Goal: Task Accomplishment & Management: Use online tool/utility

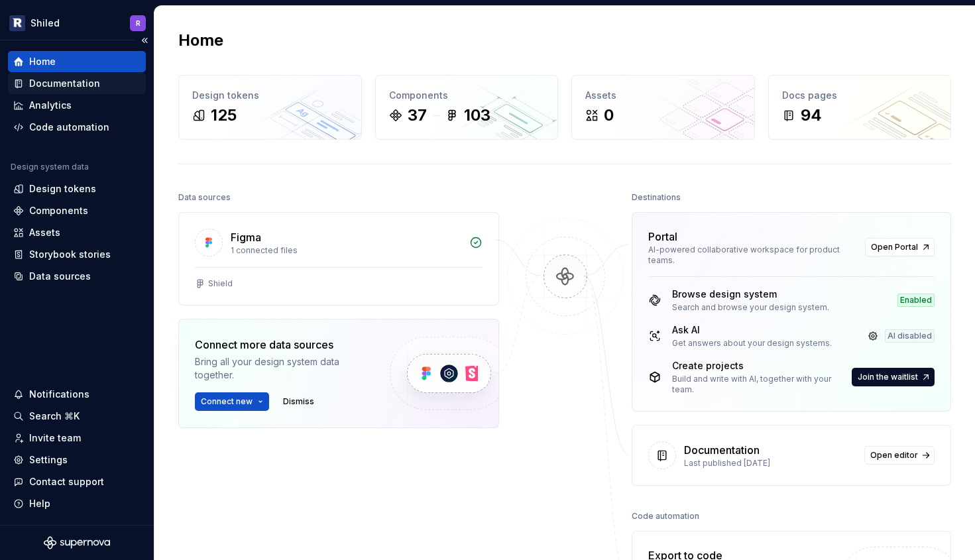
click at [58, 86] on div "Documentation" at bounding box center [64, 83] width 71 height 13
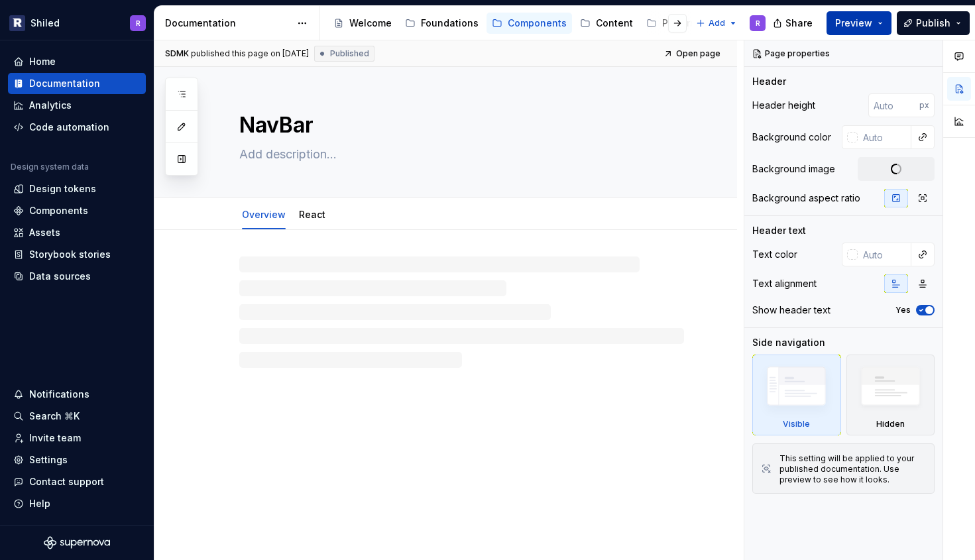
click at [853, 27] on span "Preview" at bounding box center [853, 23] width 37 height 13
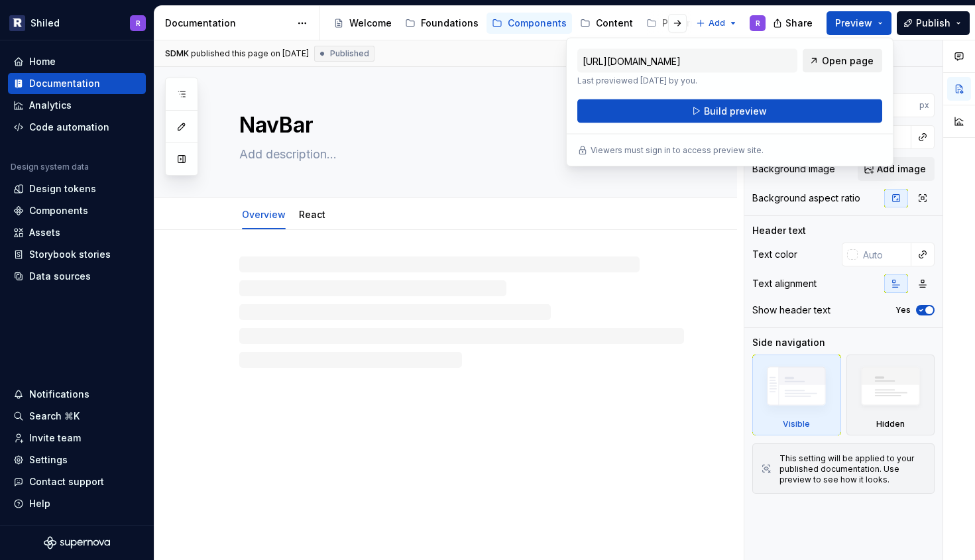
click at [854, 65] on span "Open page" at bounding box center [848, 60] width 52 height 13
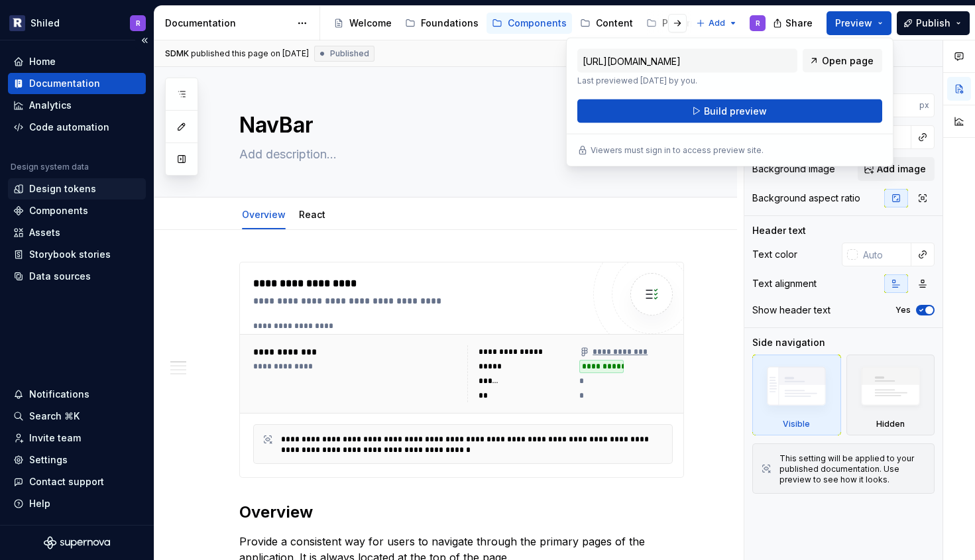
click at [69, 183] on div "Design tokens" at bounding box center [62, 188] width 67 height 13
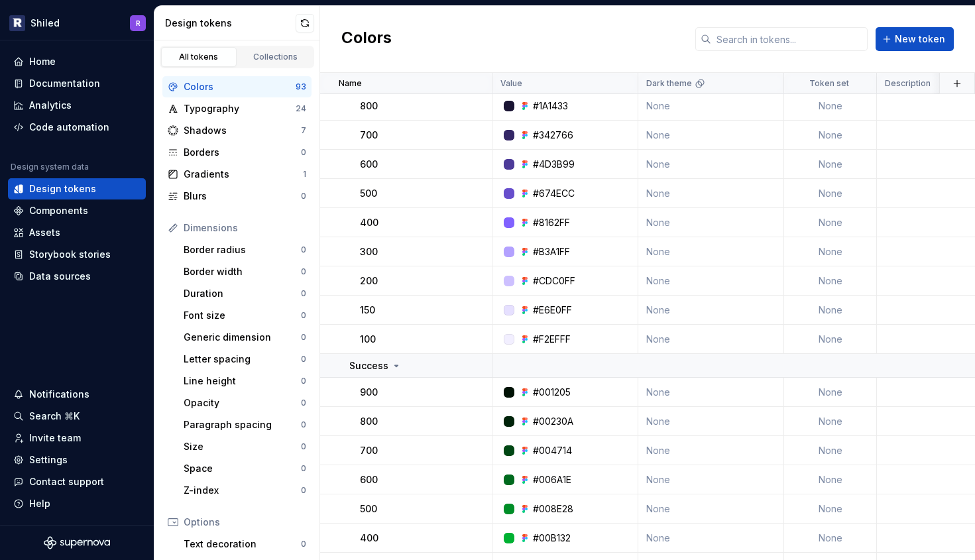
scroll to position [666, 0]
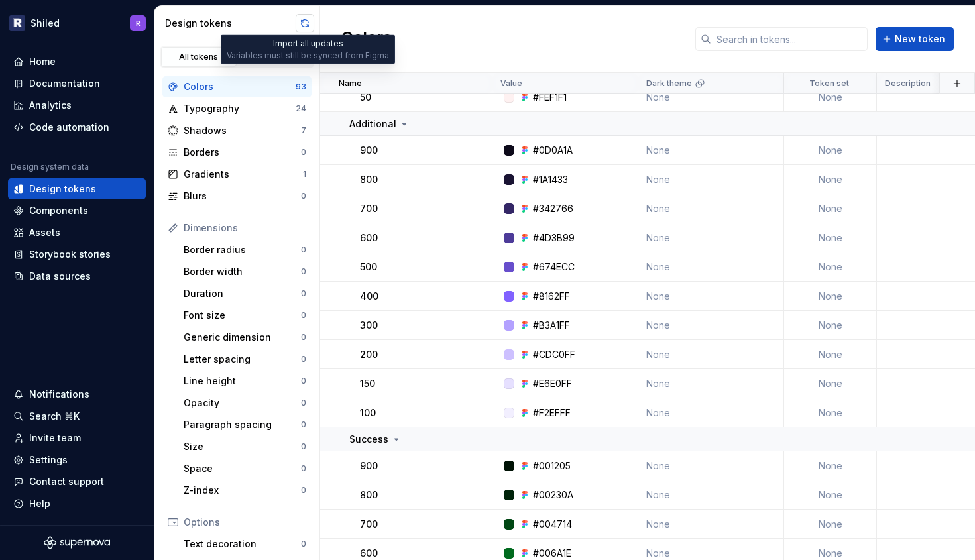
click at [306, 18] on button "button" at bounding box center [305, 23] width 19 height 19
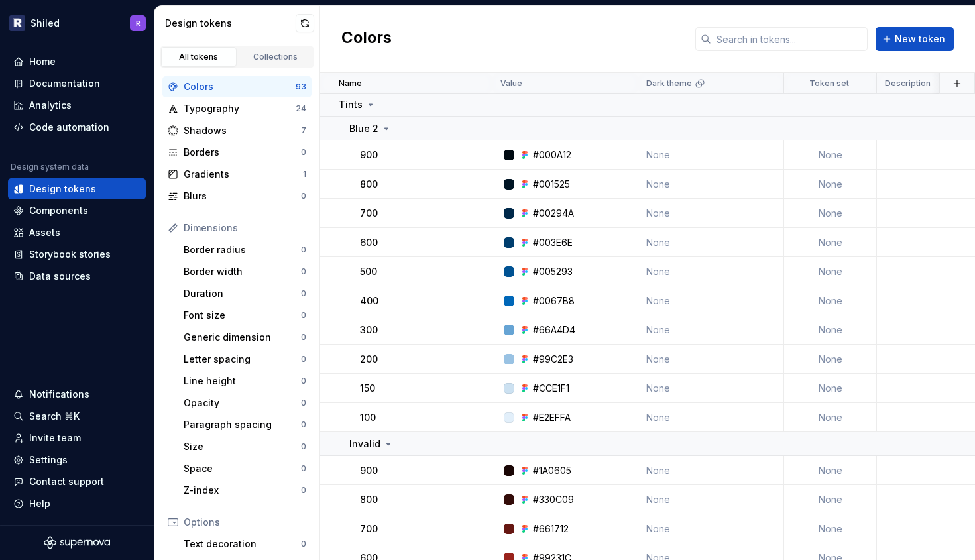
scroll to position [0, 0]
click at [225, 117] on div "Typography 24" at bounding box center [236, 108] width 149 height 21
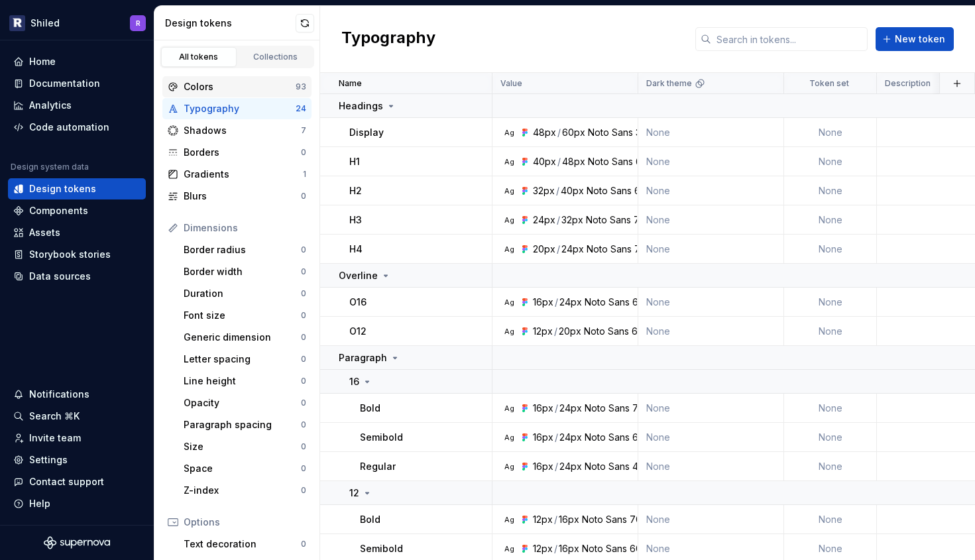
click at [201, 85] on div "Colors" at bounding box center [240, 86] width 112 height 13
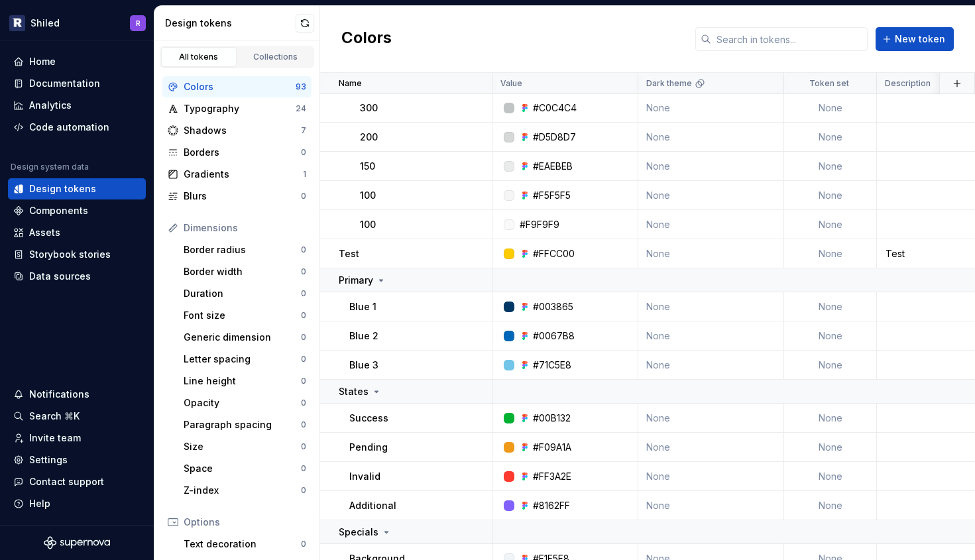
scroll to position [2403, 1]
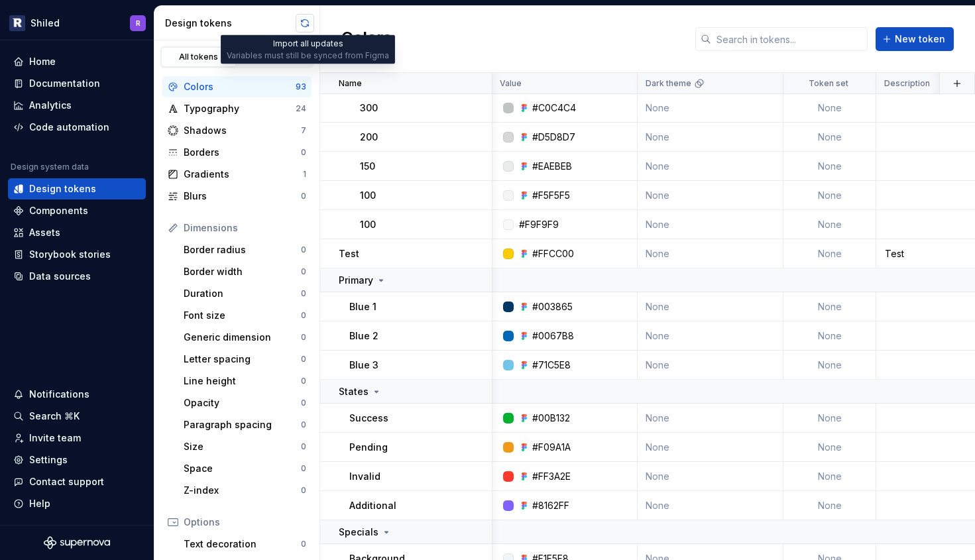
click at [304, 21] on button "button" at bounding box center [305, 23] width 19 height 19
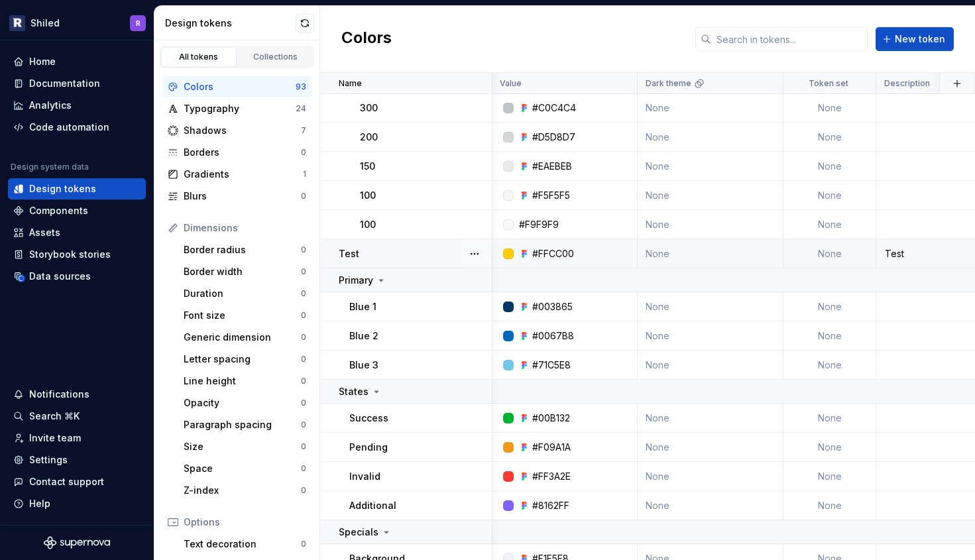
click at [531, 253] on div "#FFCC00" at bounding box center [546, 253] width 55 height 13
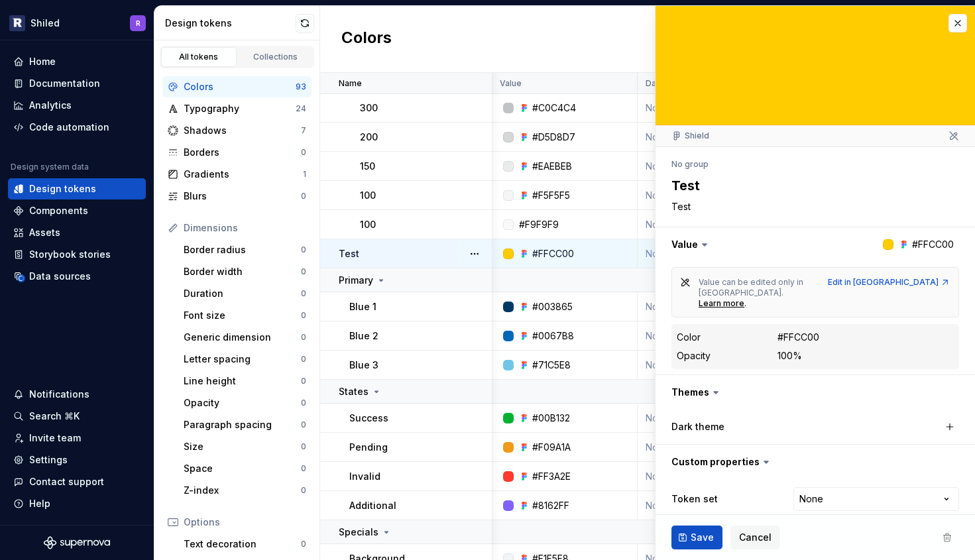
type textarea "*"
click at [958, 32] on button "button" at bounding box center [957, 23] width 19 height 19
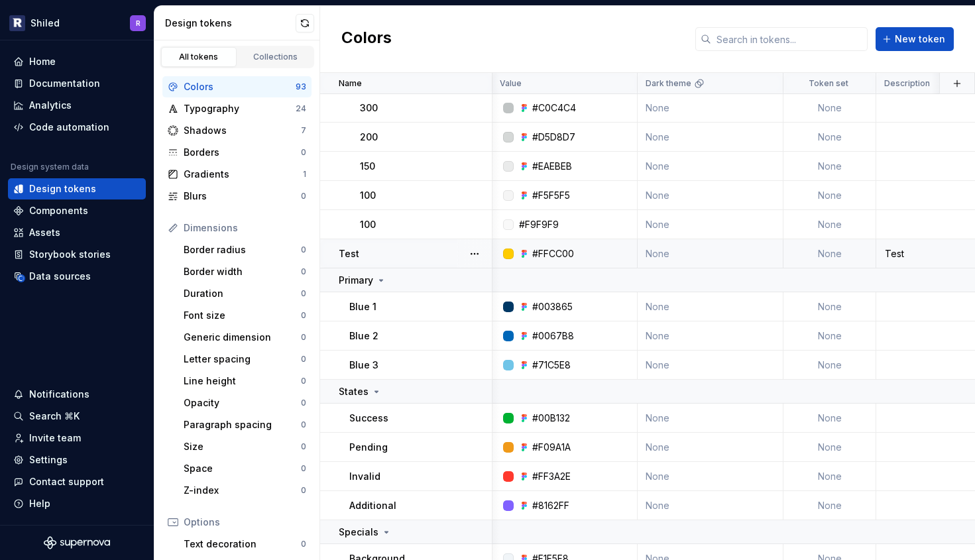
click at [961, 21] on div "Colors New token" at bounding box center [647, 39] width 655 height 67
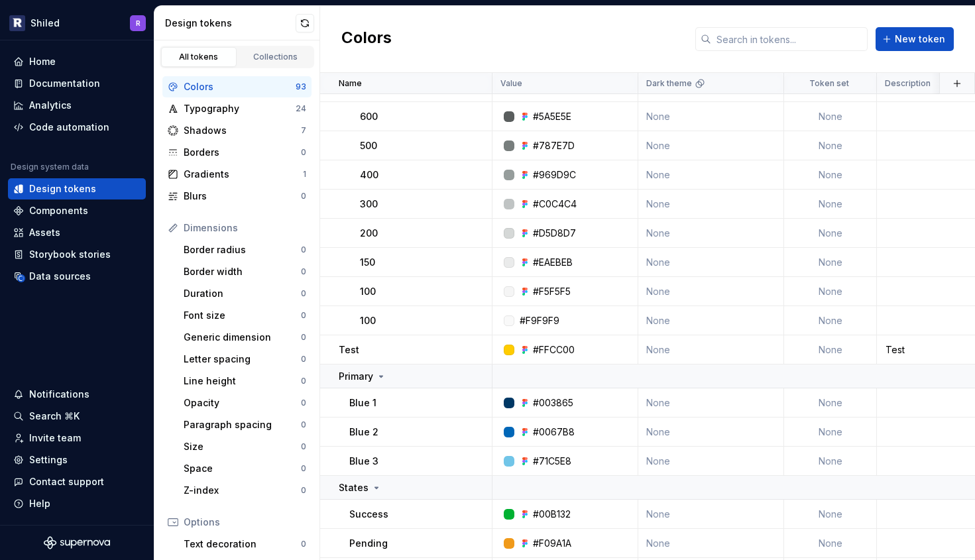
scroll to position [2323, 0]
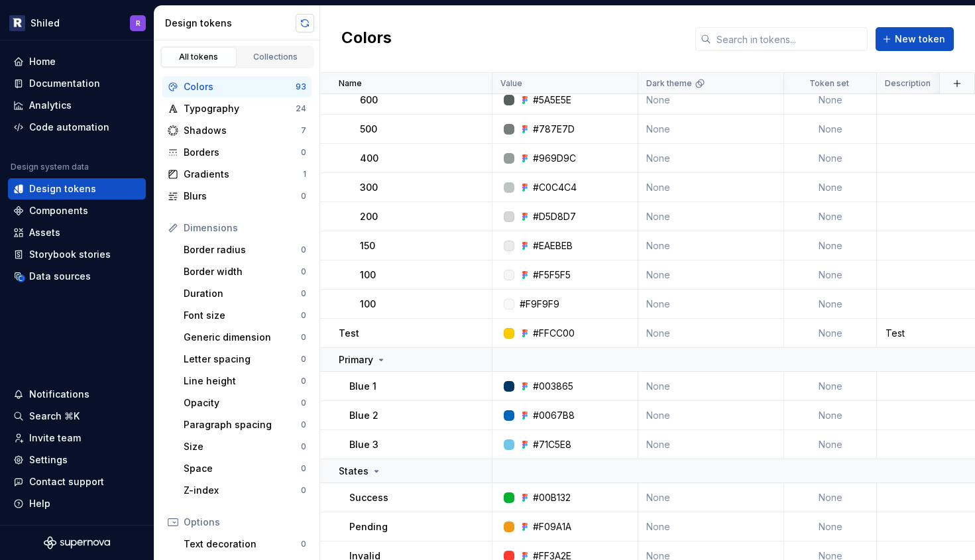
click at [308, 27] on button "button" at bounding box center [305, 23] width 19 height 19
click at [477, 331] on button "button" at bounding box center [474, 333] width 19 height 19
click at [541, 333] on html "Shiled R Home Documentation Analytics Code automation Design system data Design…" at bounding box center [487, 280] width 975 height 560
click at [84, 278] on div "Data sources" at bounding box center [60, 276] width 62 height 13
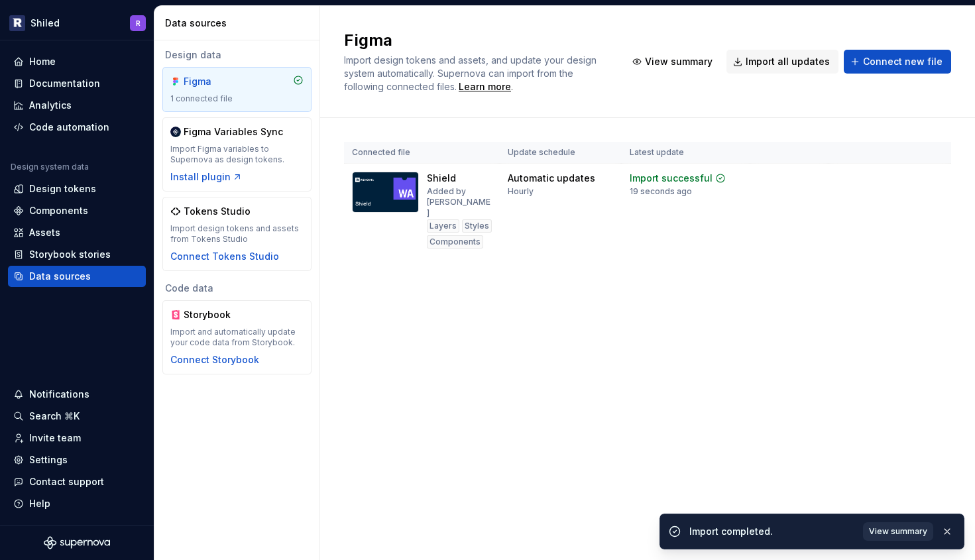
click at [897, 534] on span "View summary" at bounding box center [898, 531] width 58 height 11
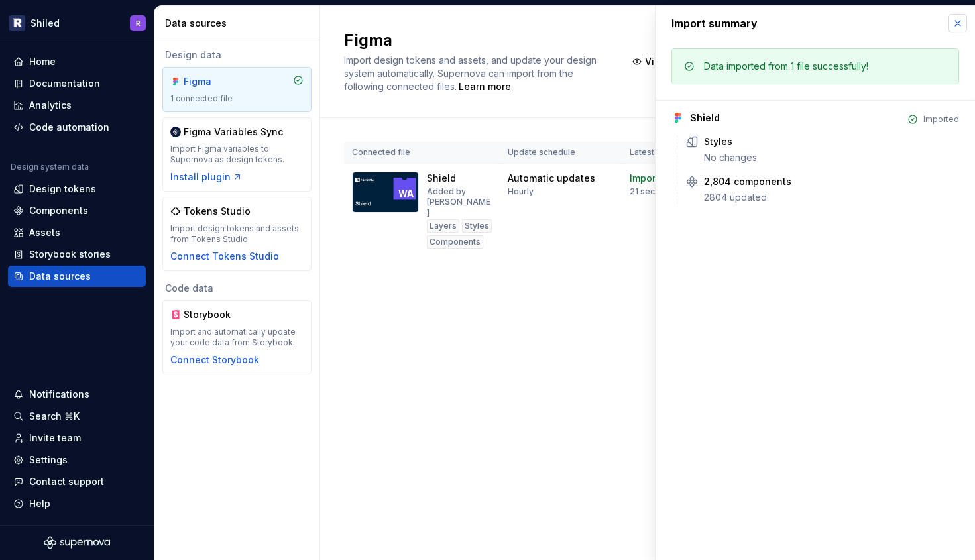
click at [958, 24] on button "button" at bounding box center [957, 23] width 19 height 19
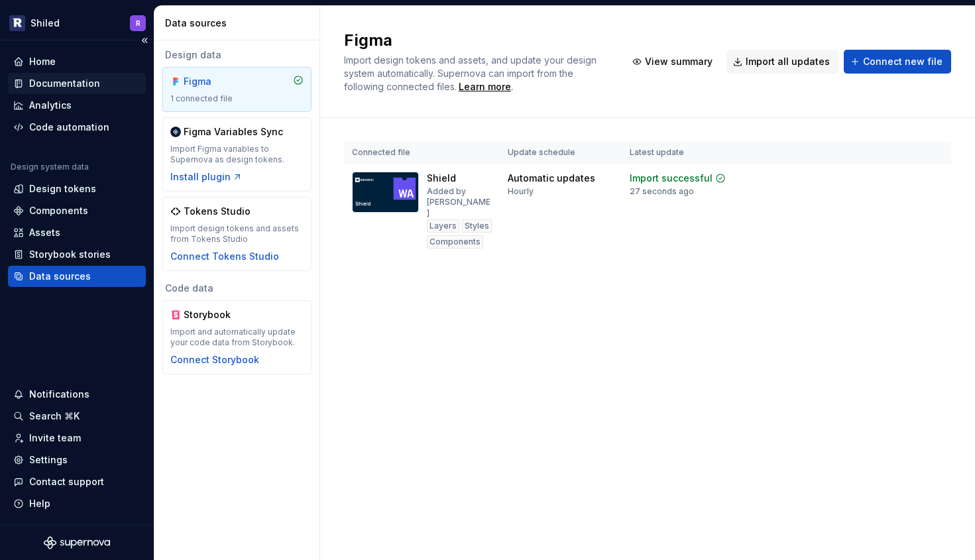
click at [77, 84] on div "Documentation" at bounding box center [64, 83] width 71 height 13
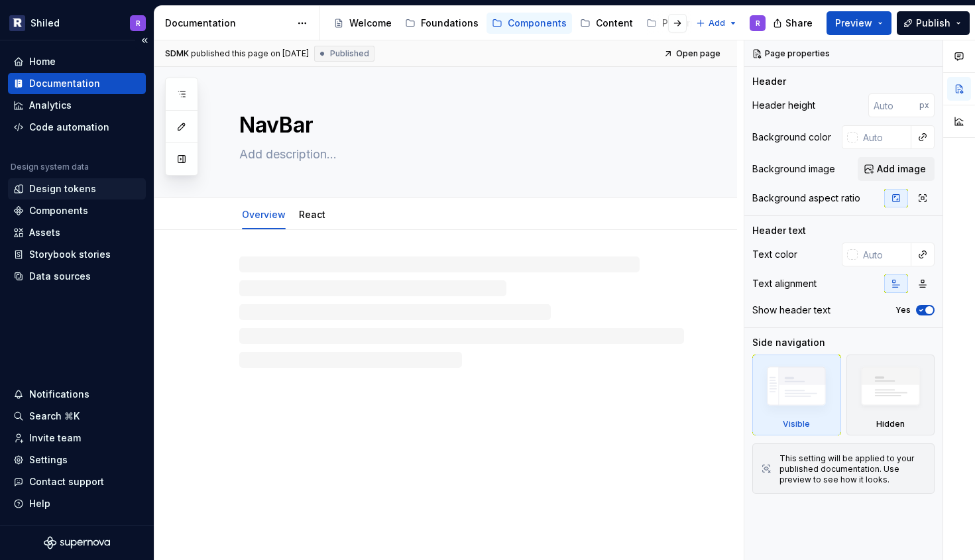
click at [68, 186] on div "Design tokens" at bounding box center [62, 188] width 67 height 13
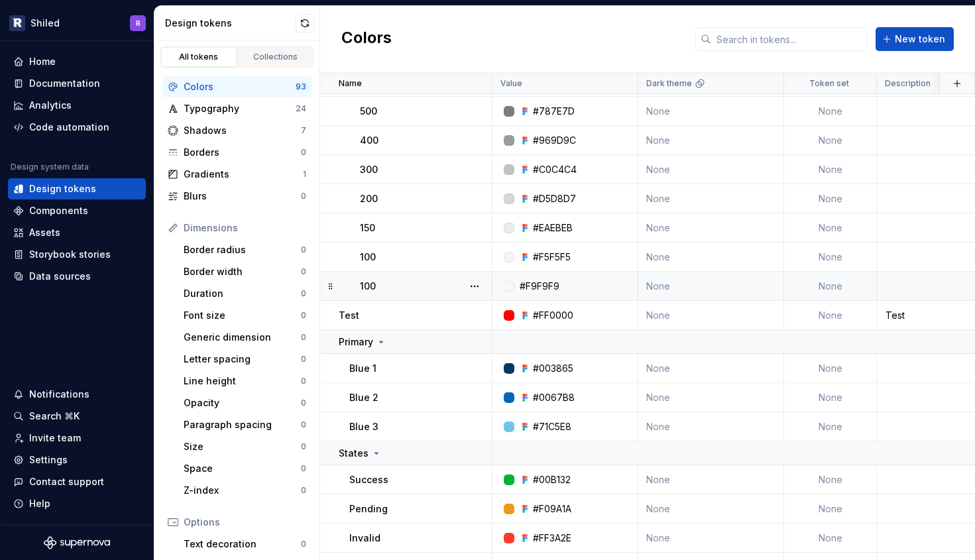
scroll to position [2344, 0]
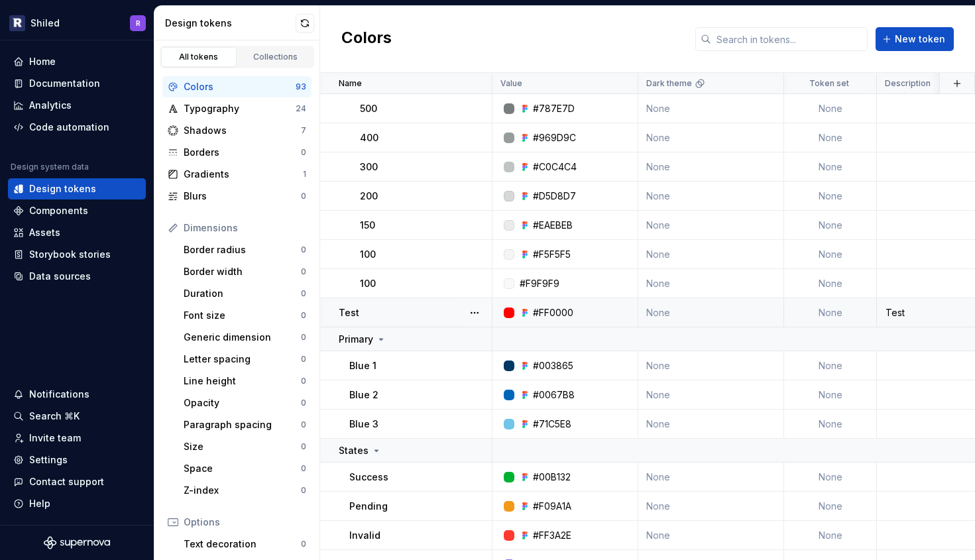
click at [512, 313] on div at bounding box center [509, 313] width 11 height 11
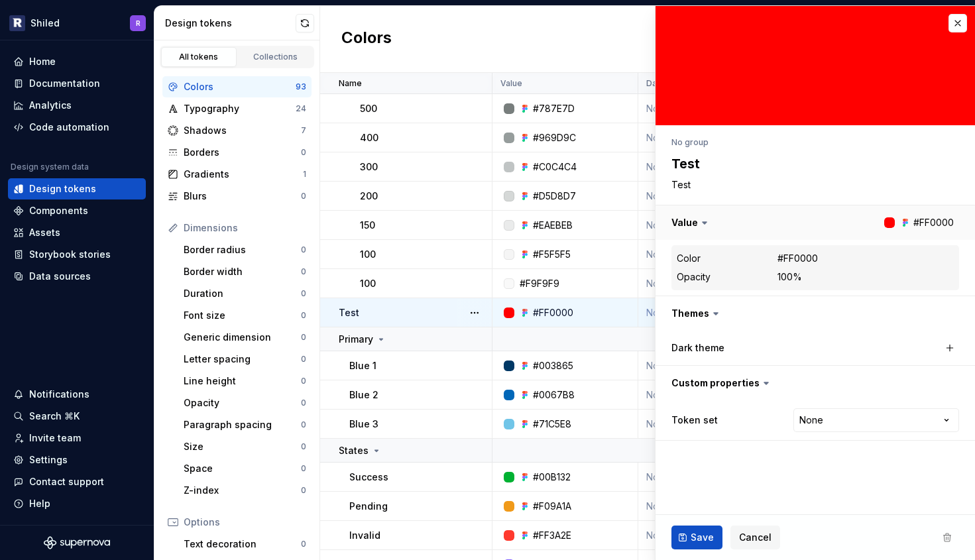
type textarea "*"
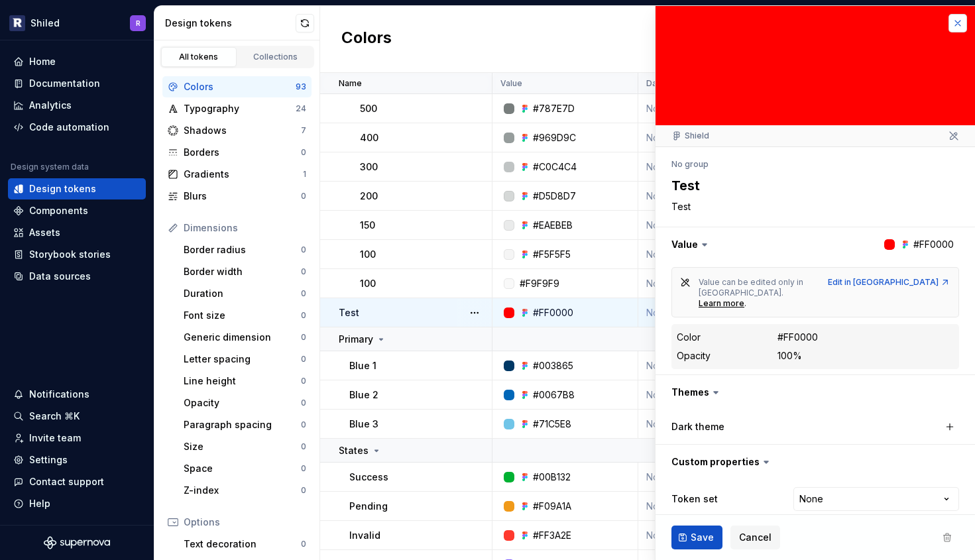
click at [960, 28] on button "button" at bounding box center [957, 23] width 19 height 19
